Goal: Browse casually

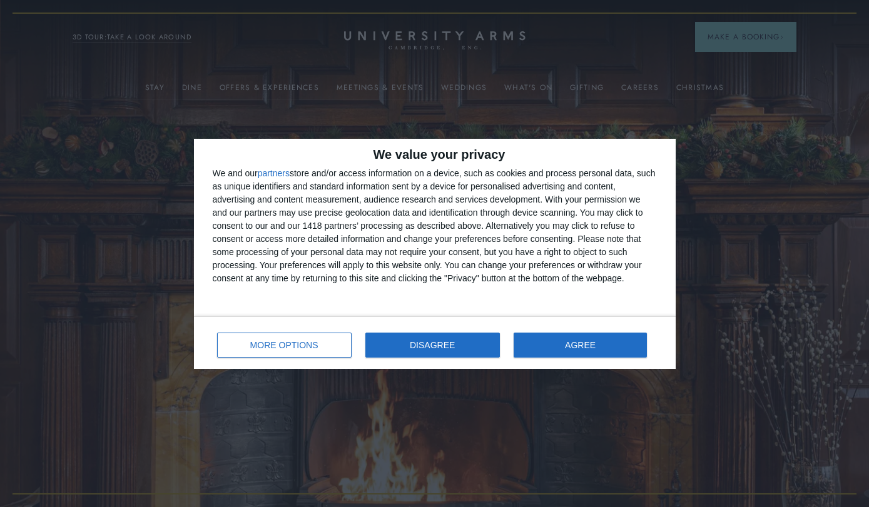
click at [423, 344] on span "DISAGREE" at bounding box center [432, 345] width 45 height 9
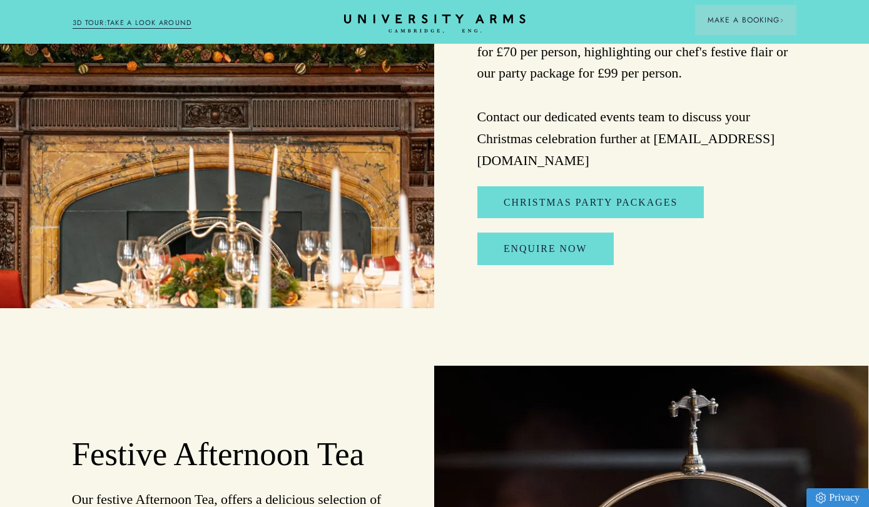
scroll to position [1514, 1]
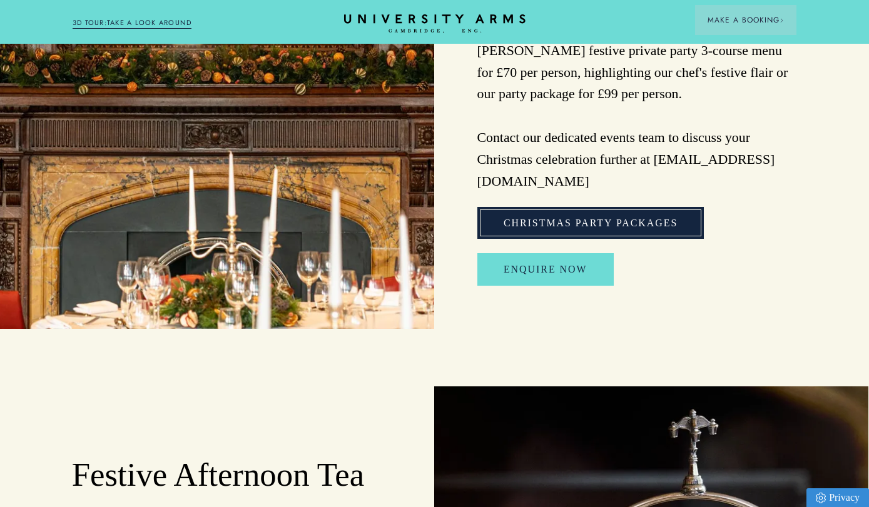
click at [604, 210] on link "Christmas Party Packages" at bounding box center [590, 223] width 226 height 32
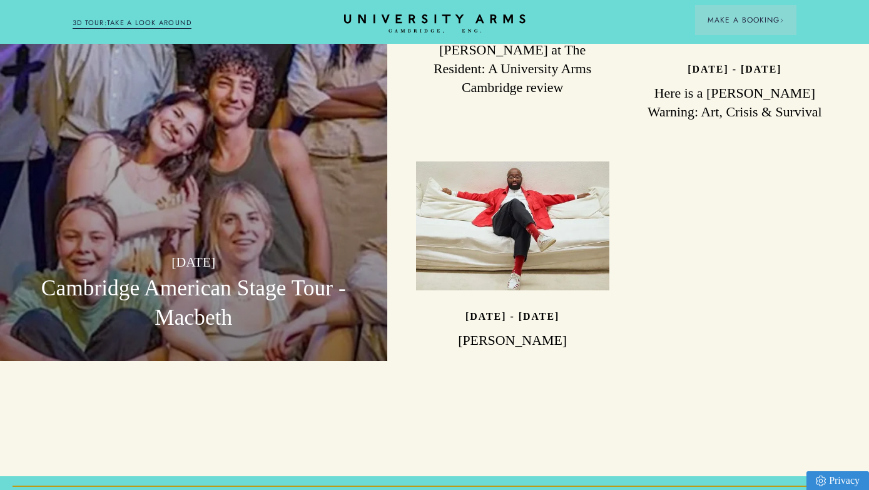
scroll to position [3351, 0]
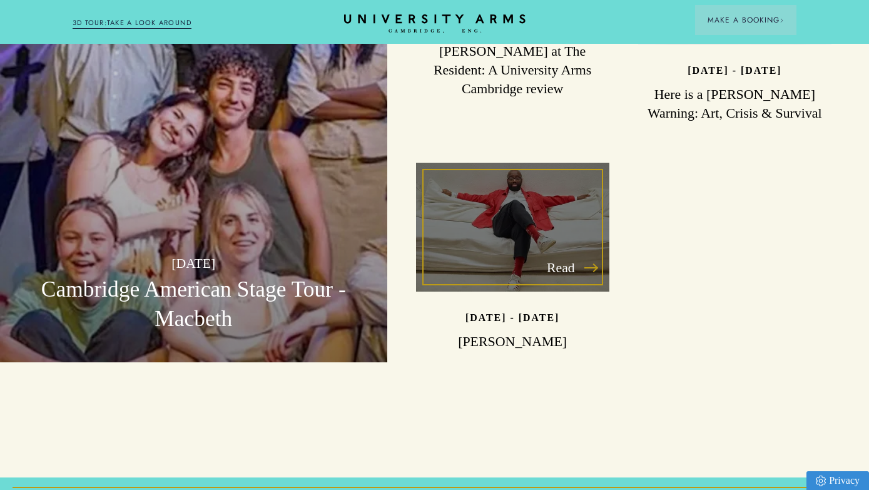
click at [562, 245] on div "Read" at bounding box center [512, 227] width 193 height 129
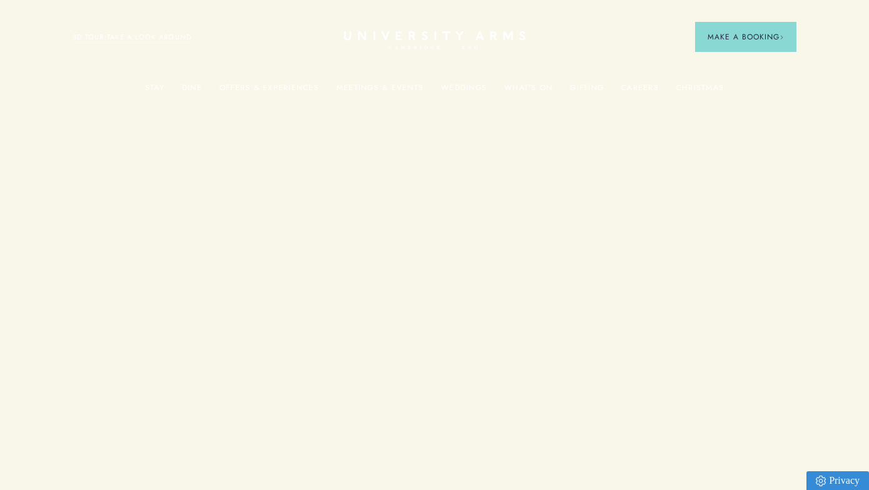
scroll to position [3351, 0]
